Goal: Task Accomplishment & Management: Use online tool/utility

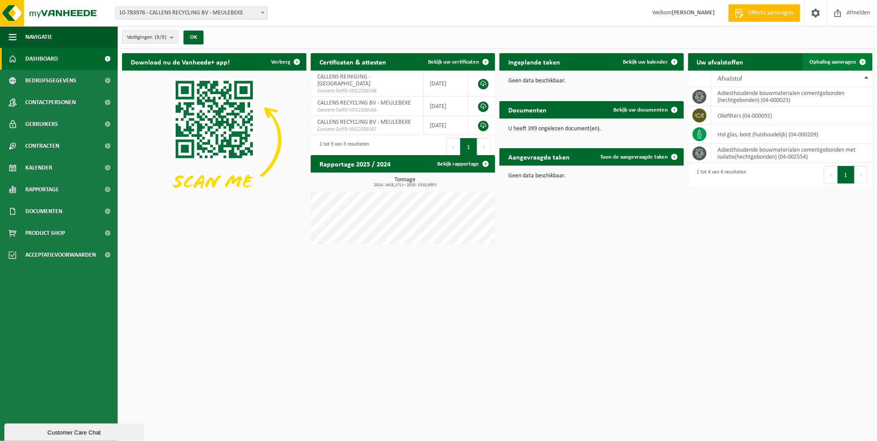
click at [824, 63] on span "Ophaling aanvragen" at bounding box center [833, 62] width 47 height 6
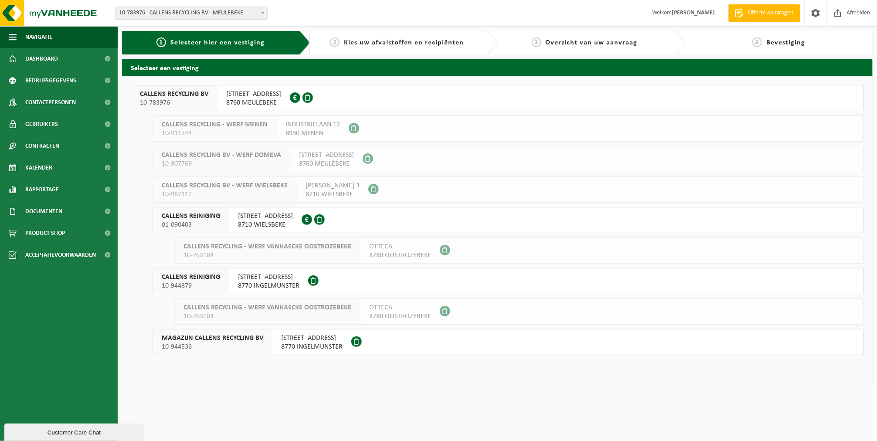
click at [188, 108] on div "CALLENS RECYCLING BV 10-783976" at bounding box center [174, 97] width 86 height 25
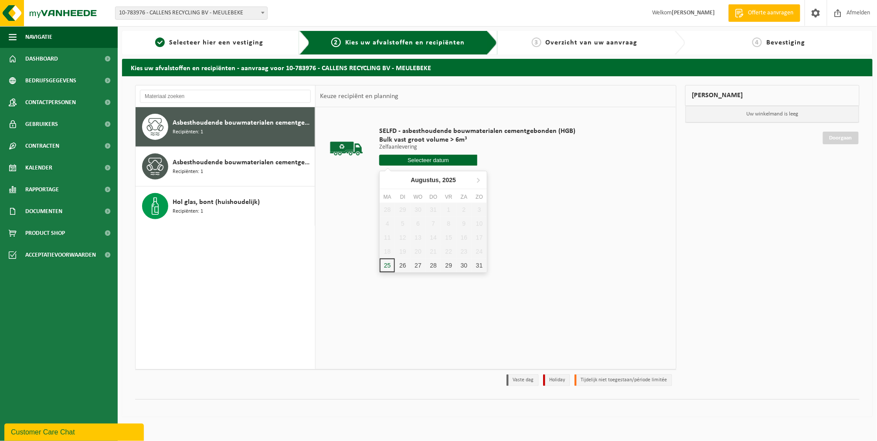
click at [401, 164] on input "text" at bounding box center [428, 160] width 98 height 11
click at [401, 266] on div "26" at bounding box center [402, 266] width 15 height 14
type input "Van 2025-08-26"
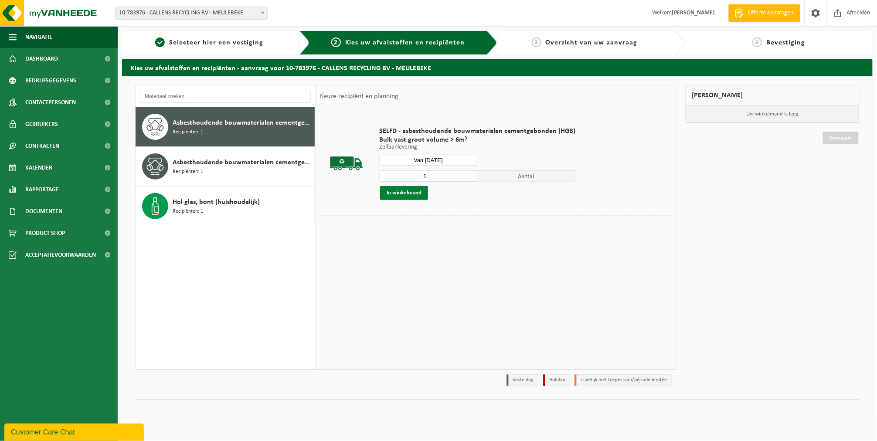
click at [394, 194] on button "In winkelmand" at bounding box center [404, 193] width 48 height 14
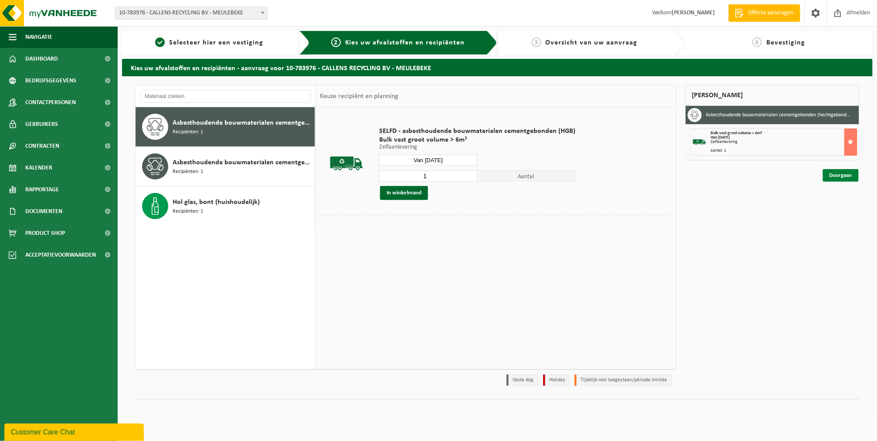
click at [837, 175] on link "Doorgaan" at bounding box center [841, 175] width 36 height 13
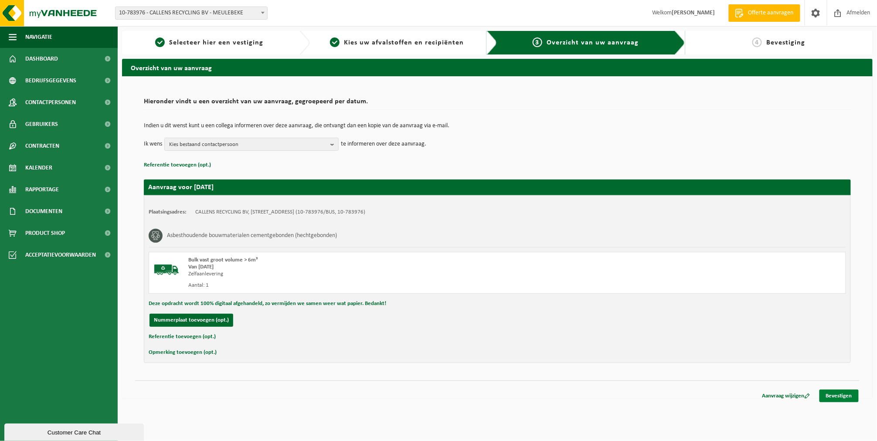
click at [835, 390] on link "Bevestigen" at bounding box center [839, 396] width 39 height 13
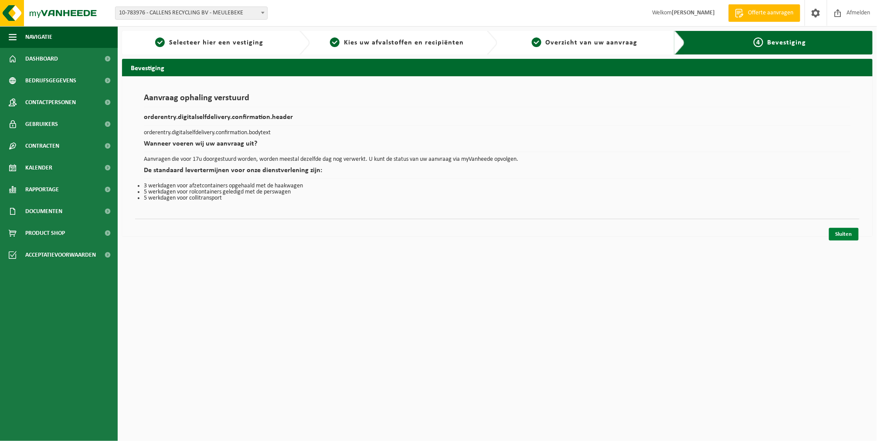
click at [840, 236] on link "Sluiten" at bounding box center [844, 234] width 30 height 13
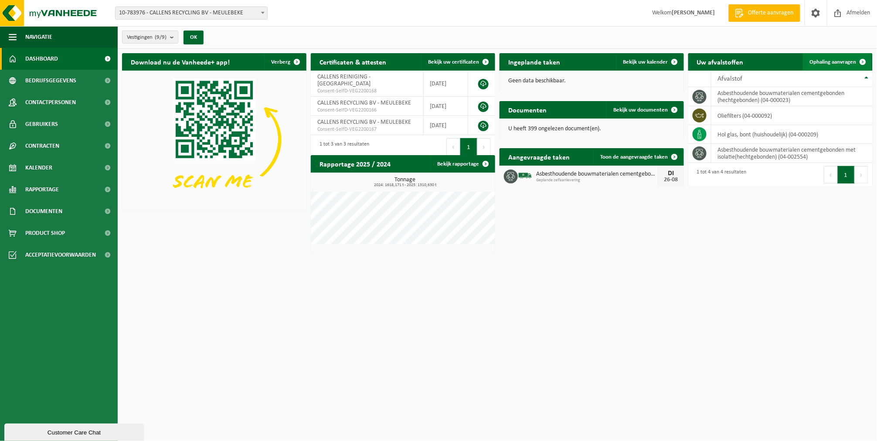
click at [821, 68] on link "Ophaling aanvragen" at bounding box center [837, 61] width 69 height 17
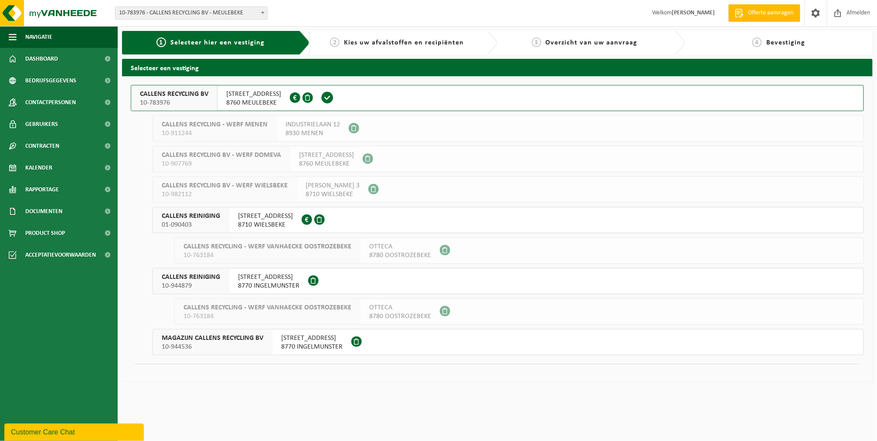
click at [146, 99] on span "10-783976" at bounding box center [174, 103] width 68 height 9
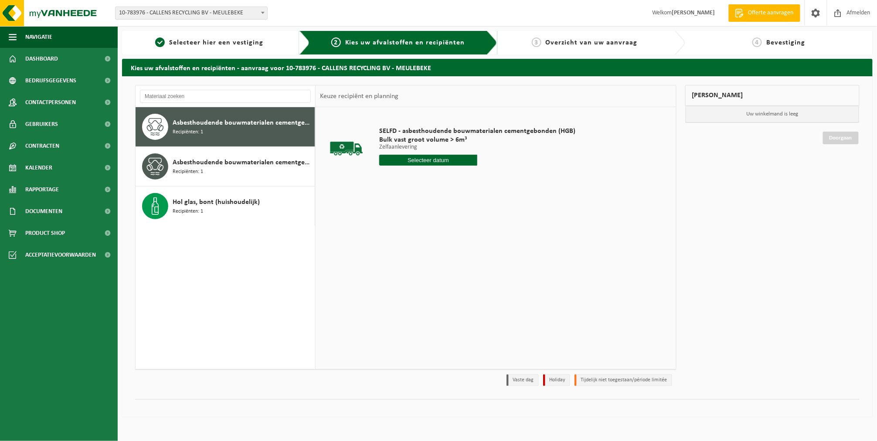
click at [403, 156] on input "text" at bounding box center [428, 160] width 98 height 11
click at [404, 262] on div "26" at bounding box center [402, 266] width 15 height 14
type input "Van 2025-08-26"
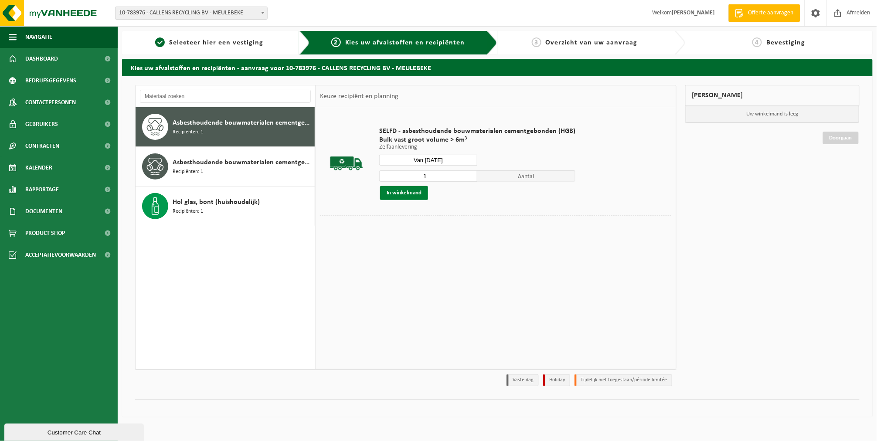
click at [402, 190] on button "In winkelmand" at bounding box center [404, 193] width 48 height 14
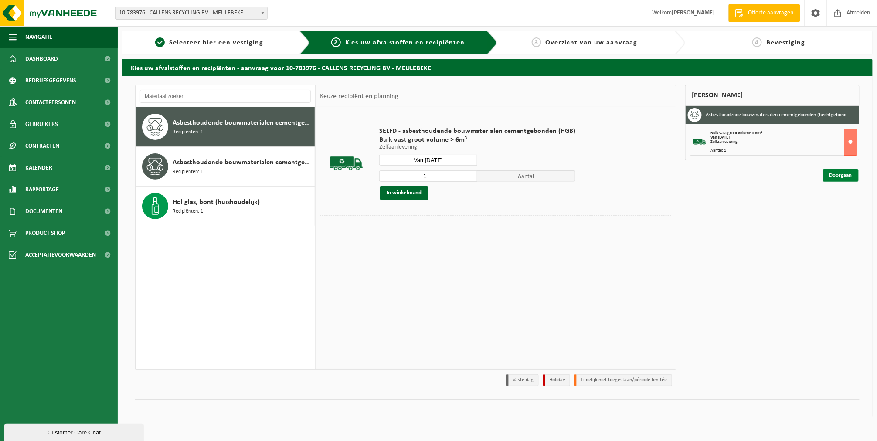
click at [856, 179] on link "Doorgaan" at bounding box center [841, 175] width 36 height 13
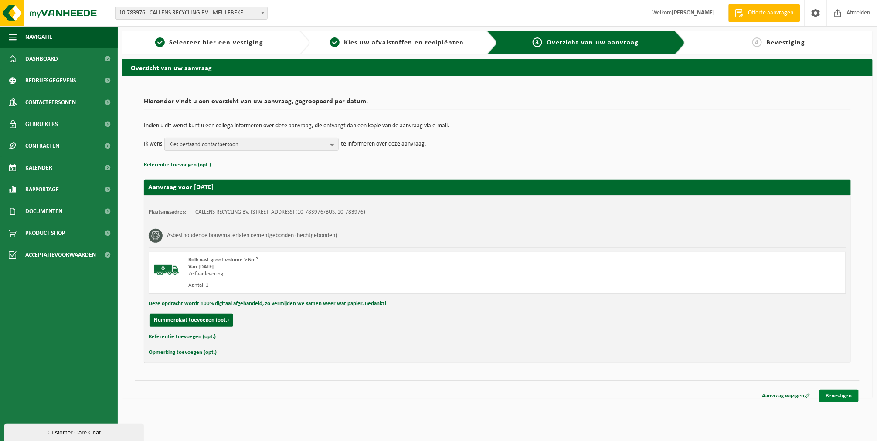
click at [830, 395] on link "Bevestigen" at bounding box center [839, 396] width 39 height 13
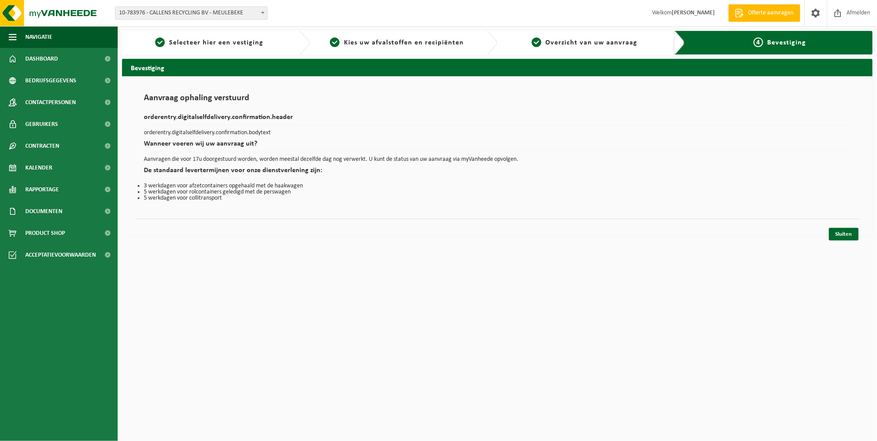
click at [834, 226] on div "Sluiten" at bounding box center [497, 223] width 725 height 9
click at [835, 228] on link "Sluiten" at bounding box center [844, 234] width 30 height 13
